Goal: Task Accomplishment & Management: Manage account settings

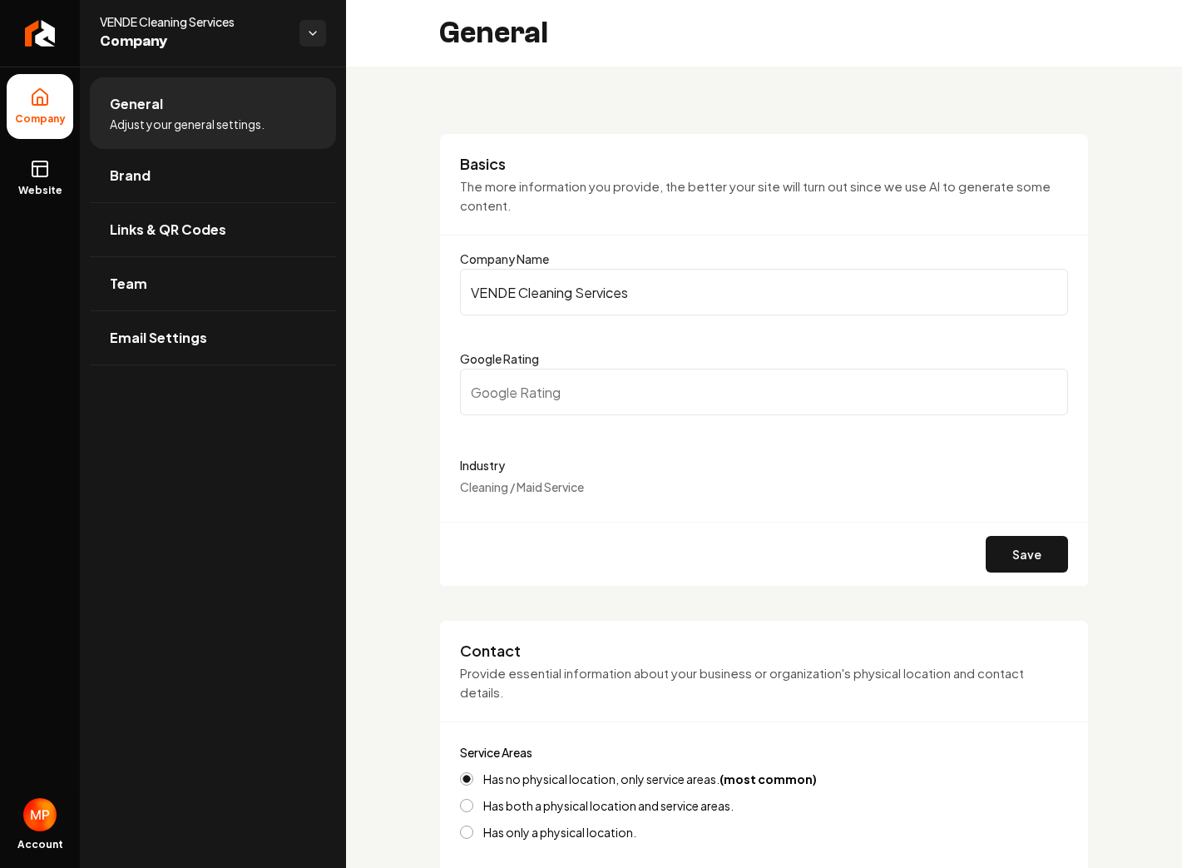
select select "******"
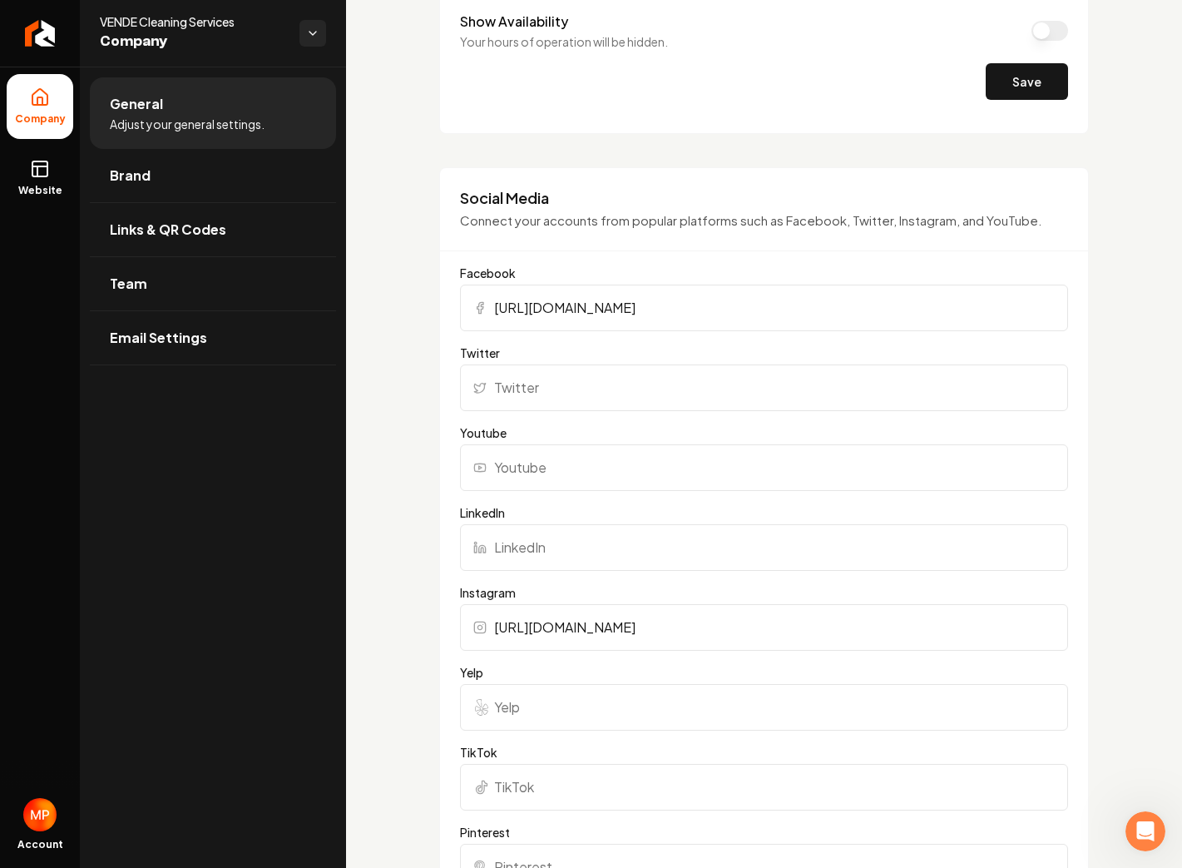
scroll to position [1067, 0]
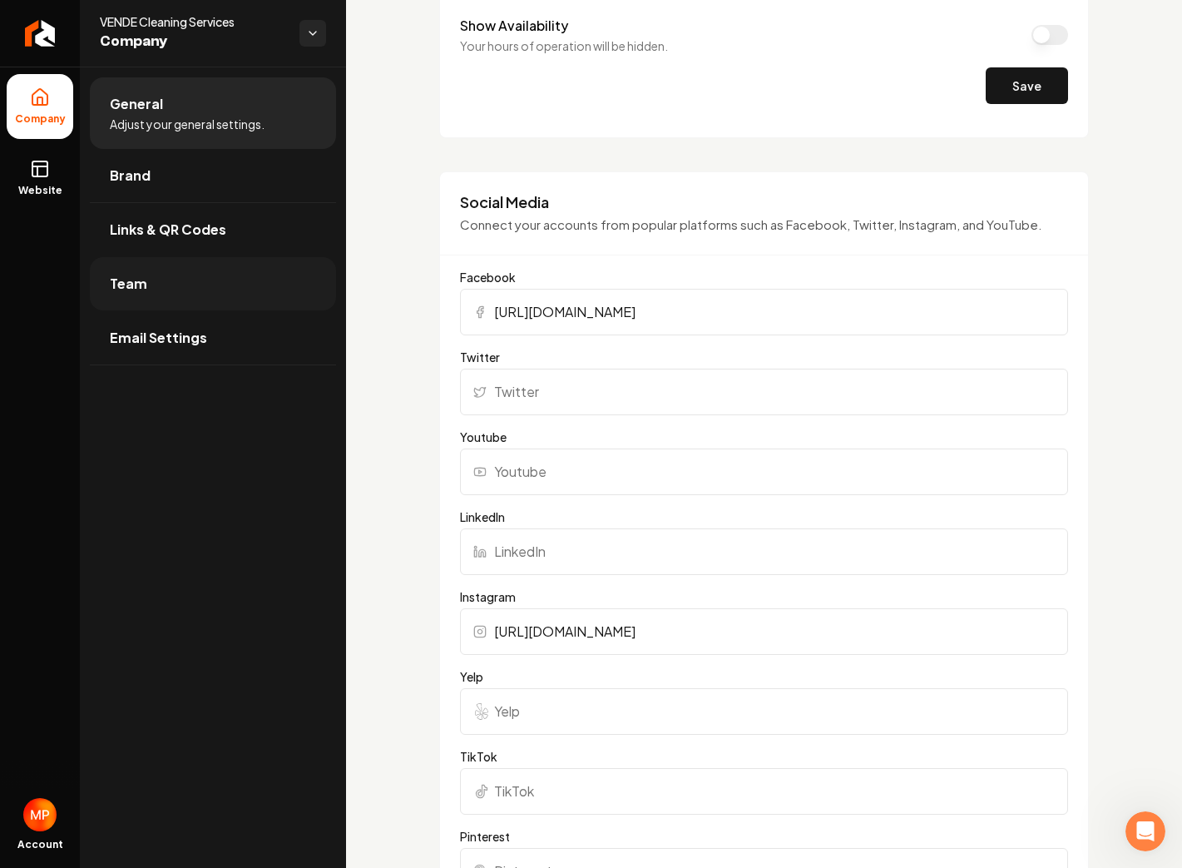
click at [190, 274] on link "Team" at bounding box center [213, 283] width 246 height 53
click at [1036, 82] on button "Save" at bounding box center [1027, 85] width 82 height 37
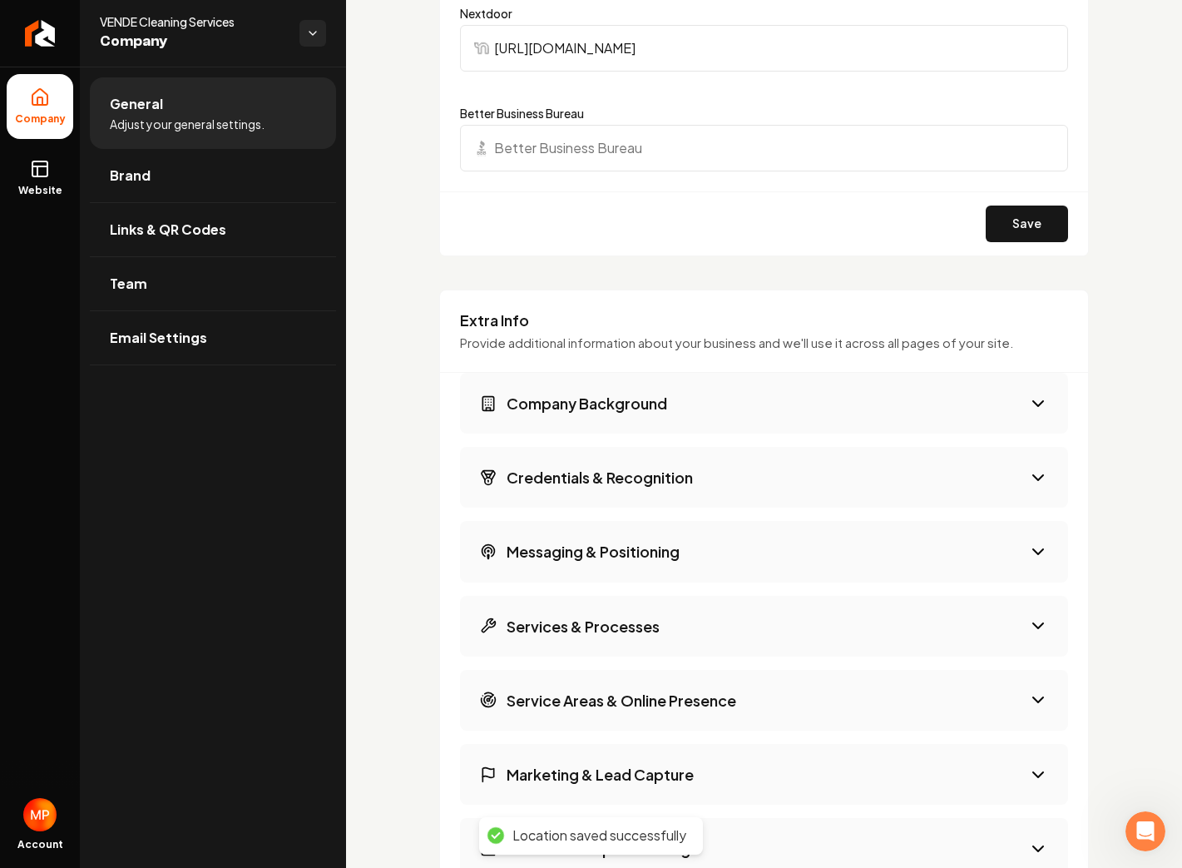
scroll to position [1930, 0]
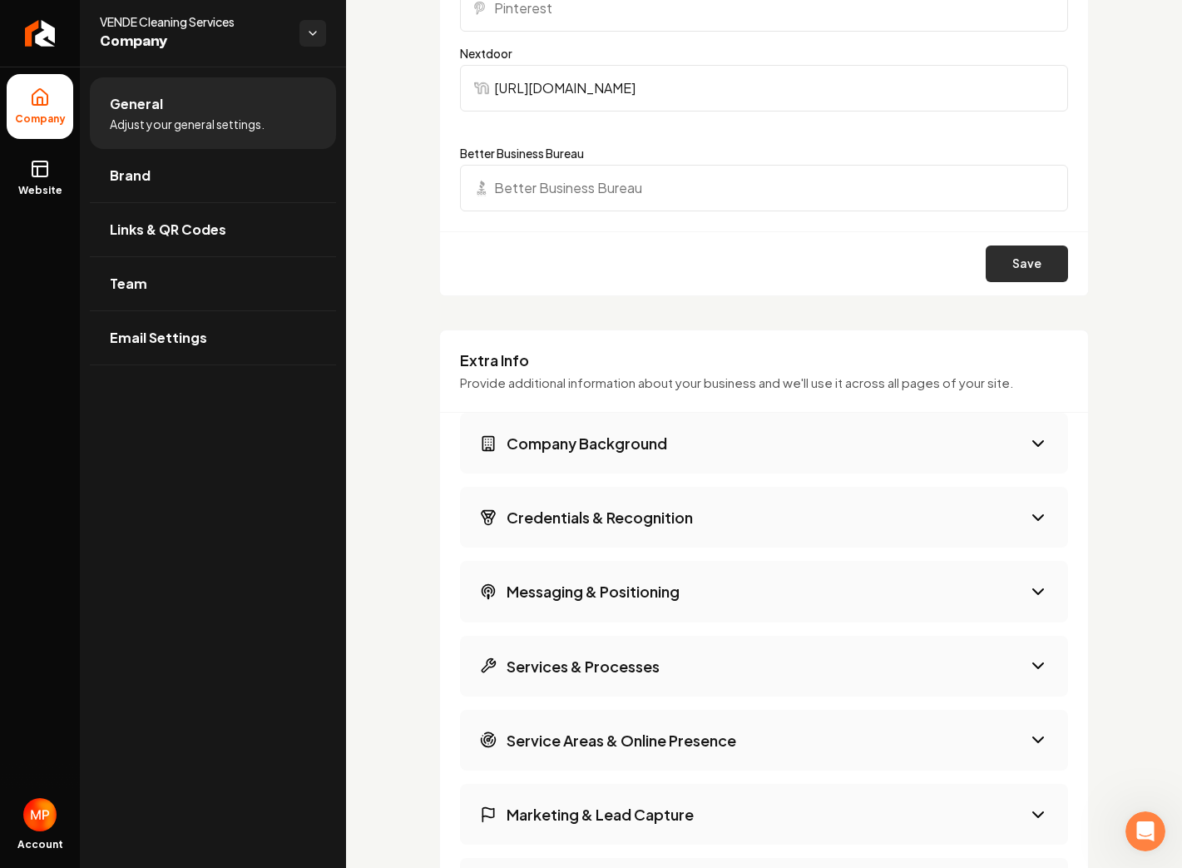
click at [1031, 269] on button "Save" at bounding box center [1027, 263] width 82 height 37
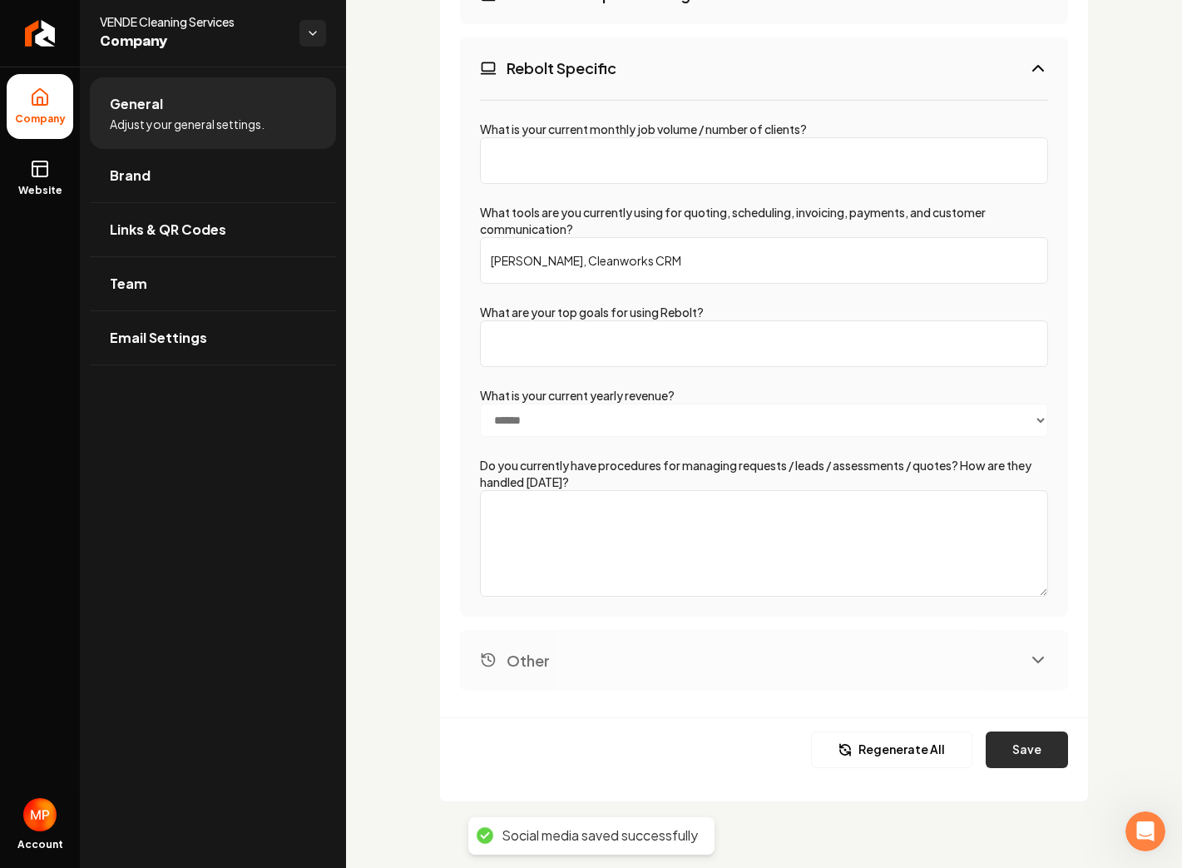
scroll to position [2814, 0]
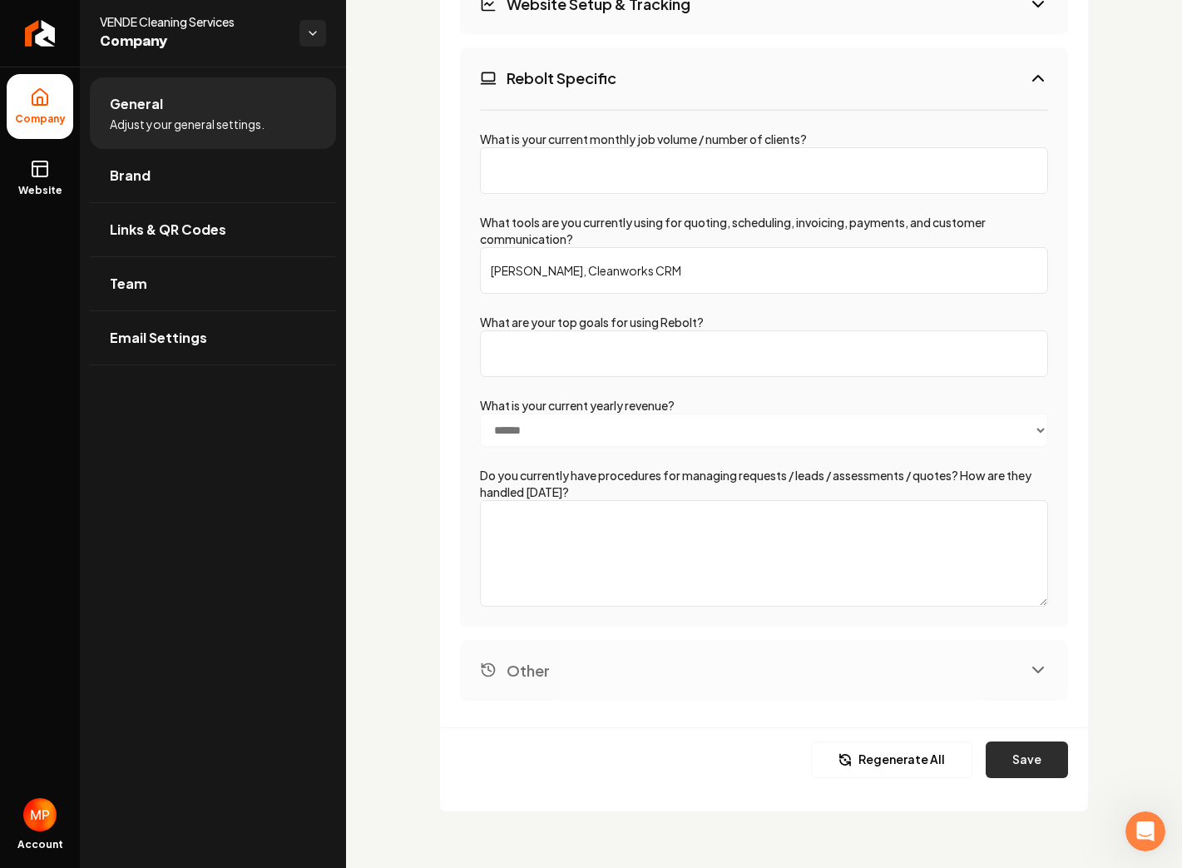
click at [1041, 750] on button "Save" at bounding box center [1027, 759] width 82 height 37
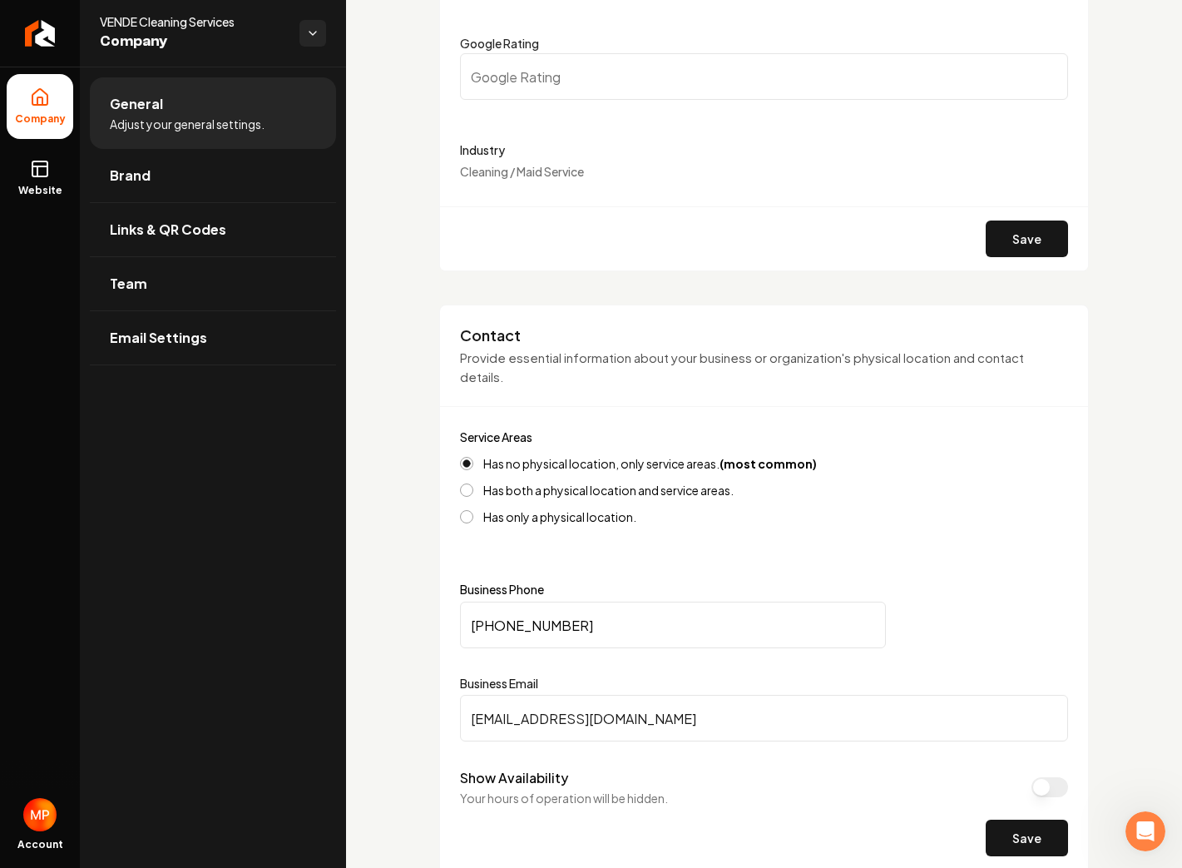
scroll to position [0, 0]
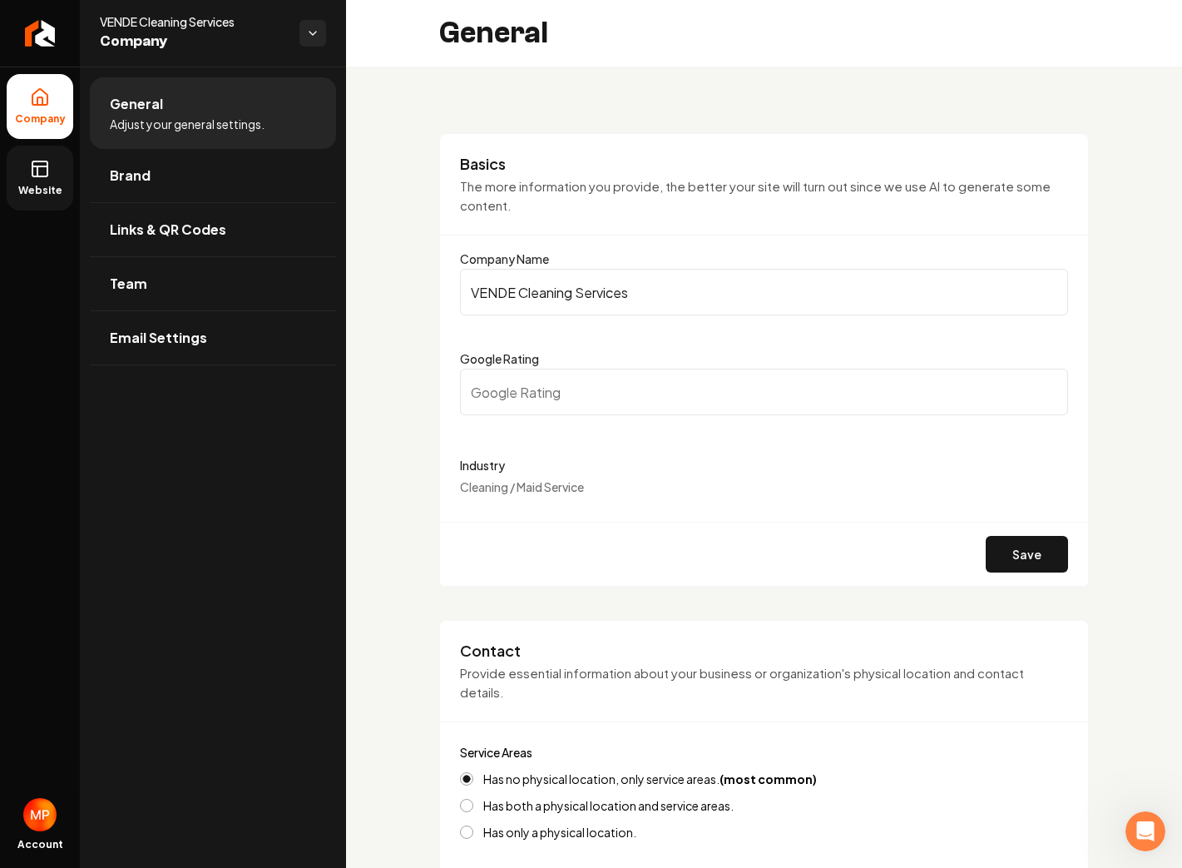
click at [45, 180] on link "Website" at bounding box center [40, 178] width 67 height 65
